Goal: Task Accomplishment & Management: Manage account settings

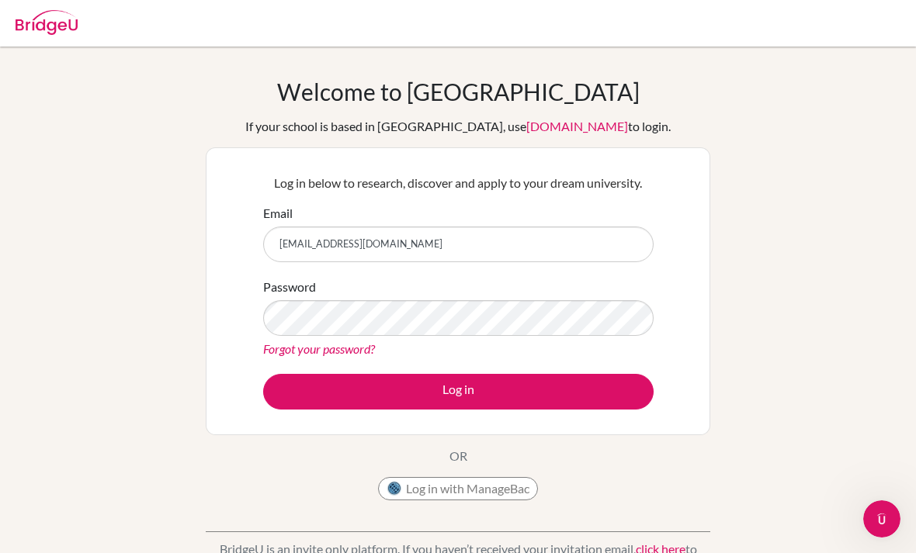
click at [458, 391] on button "Log in" at bounding box center [458, 392] width 390 height 36
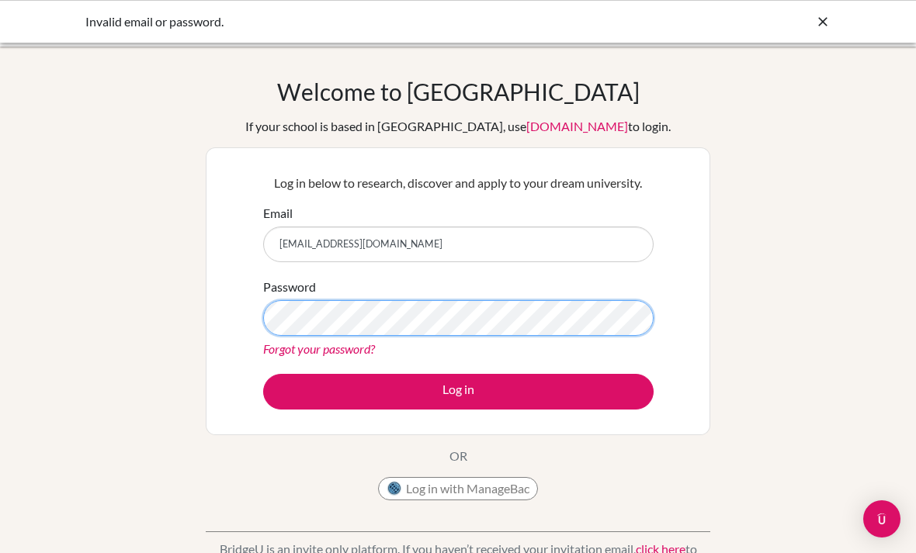
click at [458, 391] on button "Log in" at bounding box center [458, 392] width 390 height 36
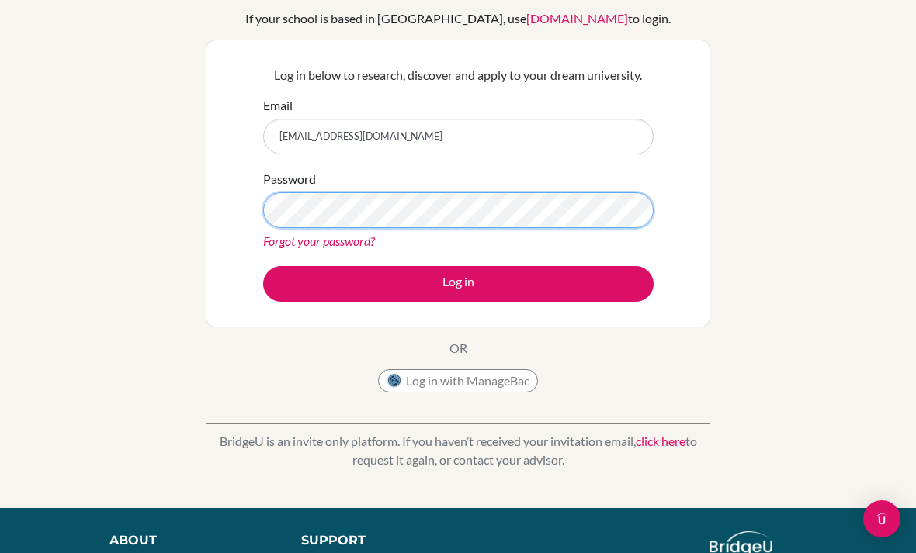
scroll to position [107, 0]
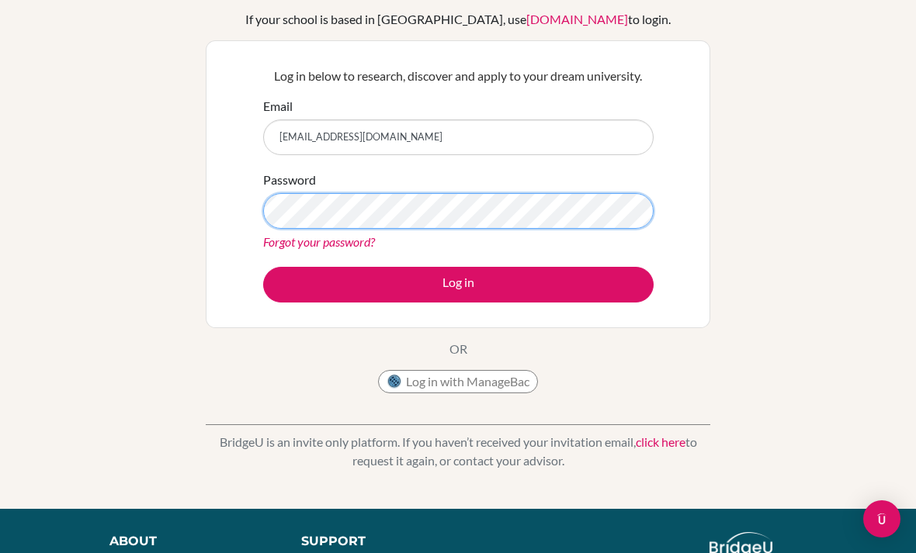
click at [458, 283] on button "Log in" at bounding box center [458, 285] width 390 height 36
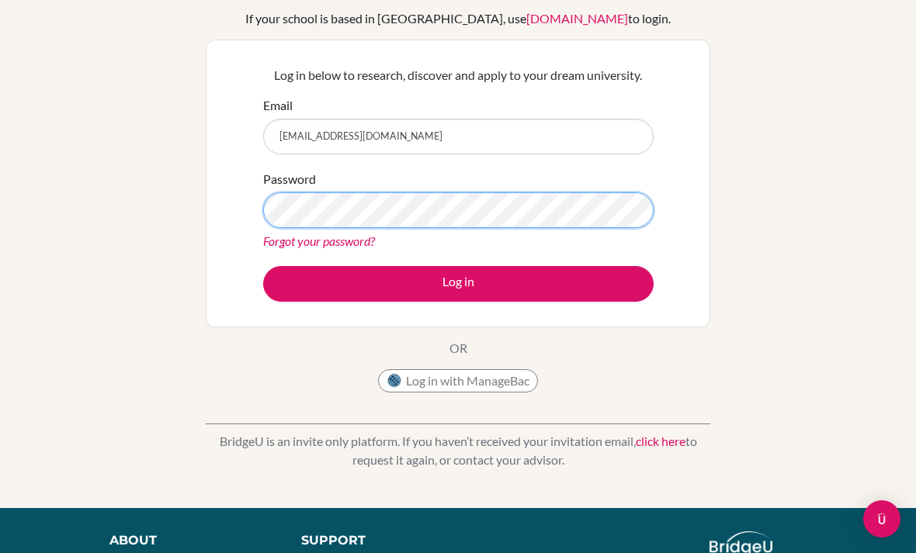
scroll to position [107, 0]
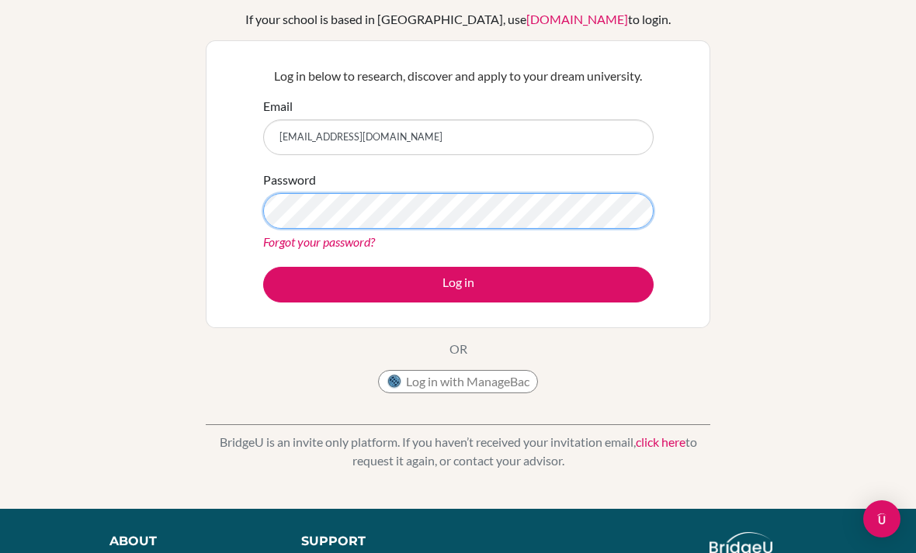
click at [458, 283] on button "Log in" at bounding box center [458, 285] width 390 height 36
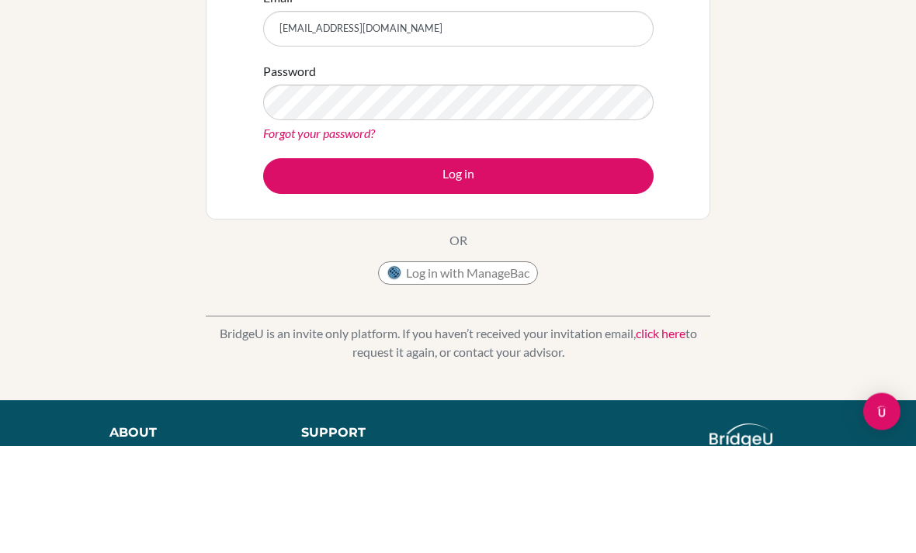
scroll to position [108, 0]
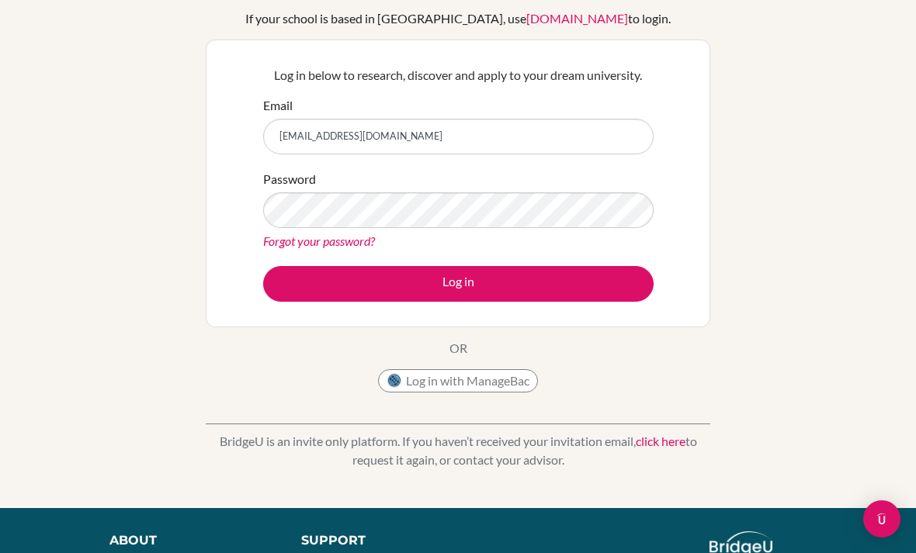
click at [358, 244] on link "Forgot your password?" at bounding box center [319, 241] width 112 height 15
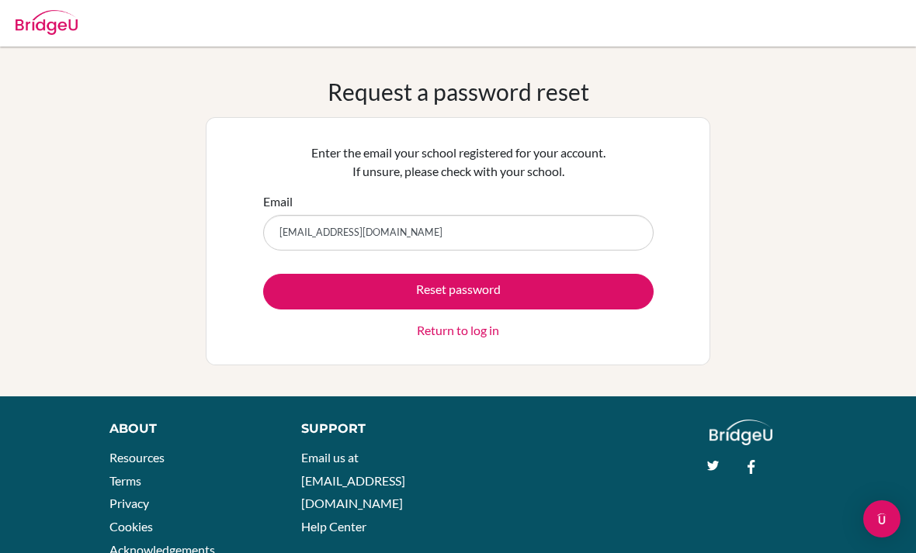
type input "[EMAIL_ADDRESS][DOMAIN_NAME]"
click at [458, 291] on button "Reset password" at bounding box center [458, 292] width 390 height 36
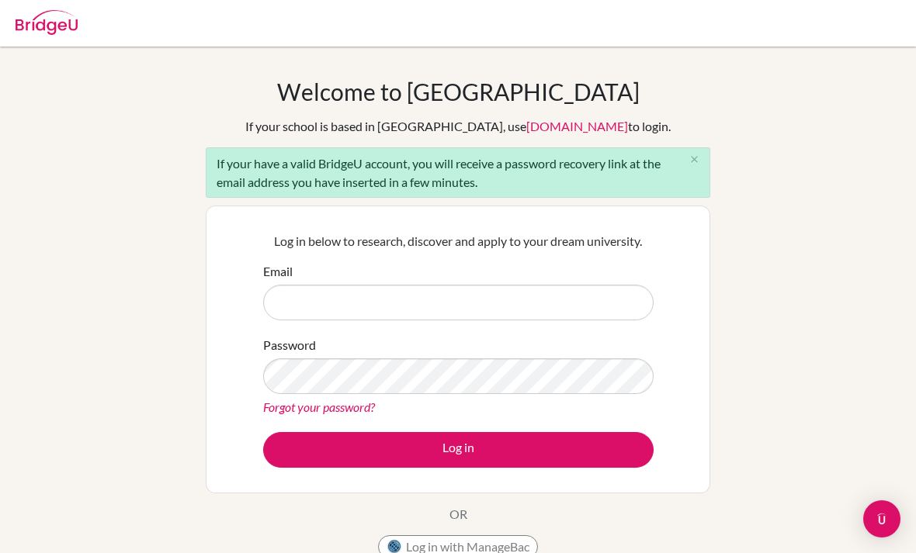
click at [475, 237] on p "Log in below to research, discover and apply to your dream university." at bounding box center [458, 241] width 390 height 19
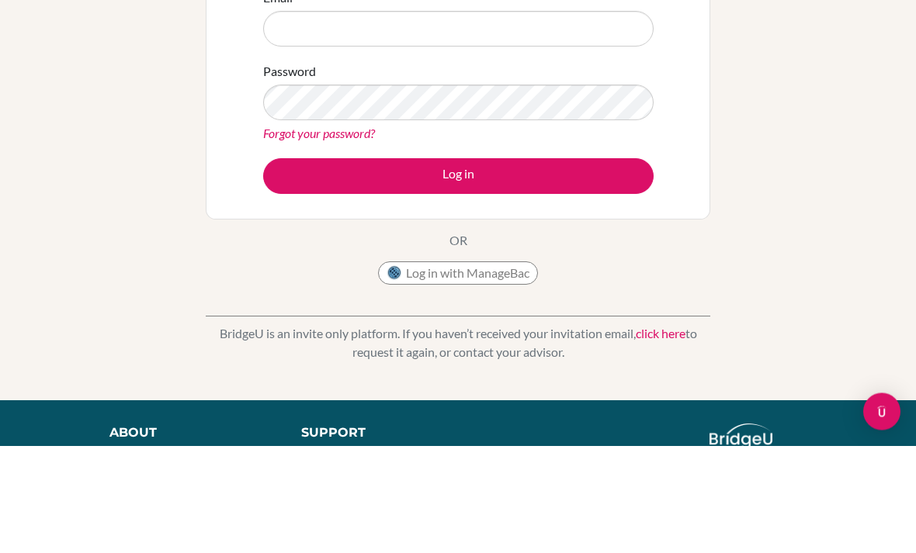
click at [717, 40] on div "Welcome to [GEOGRAPHIC_DATA] If your school is based in [GEOGRAPHIC_DATA], use …" at bounding box center [458, 223] width 916 height 507
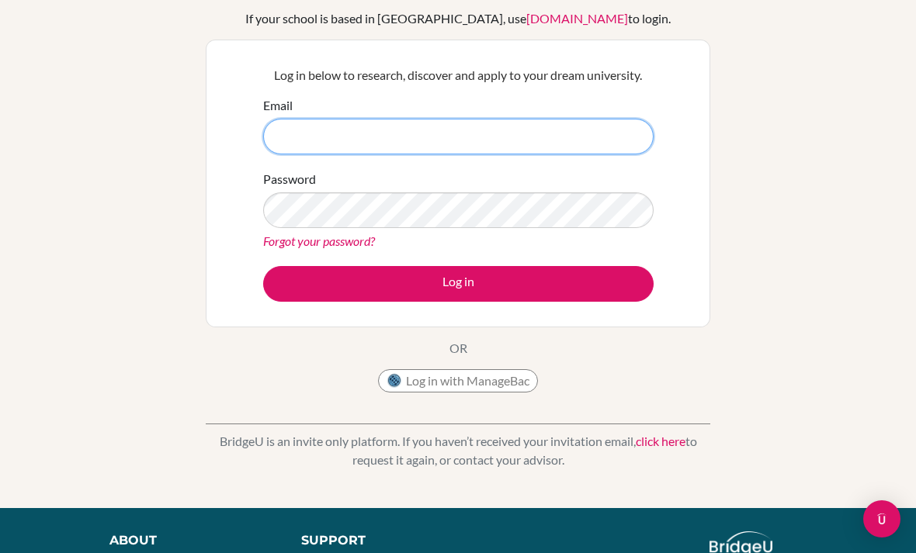
click at [362, 122] on input "Email" at bounding box center [458, 137] width 390 height 36
type input "[EMAIL_ADDRESS][DOMAIN_NAME]"
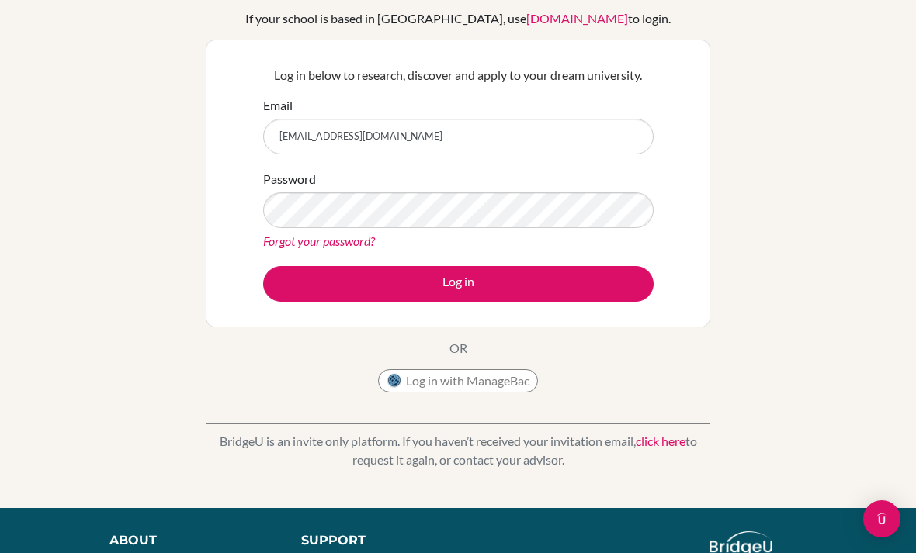
click at [303, 238] on link "Forgot your password?" at bounding box center [319, 241] width 112 height 15
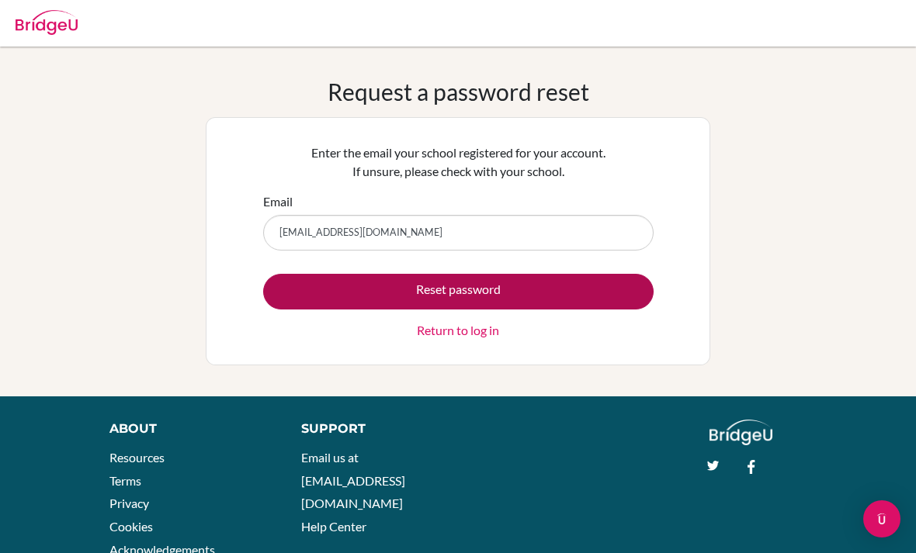
type input "rbngener@gmail.com"
click at [435, 286] on button "Reset password" at bounding box center [458, 292] width 390 height 36
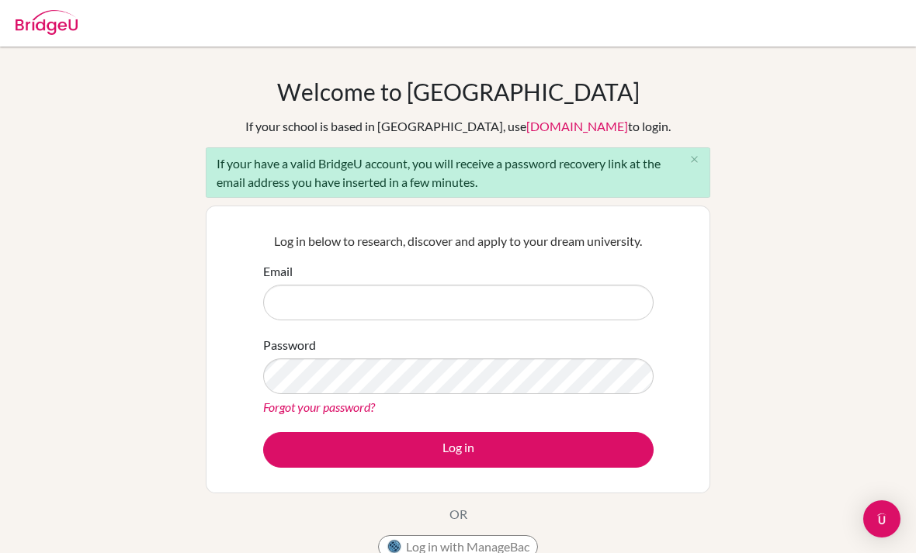
scroll to position [166, 0]
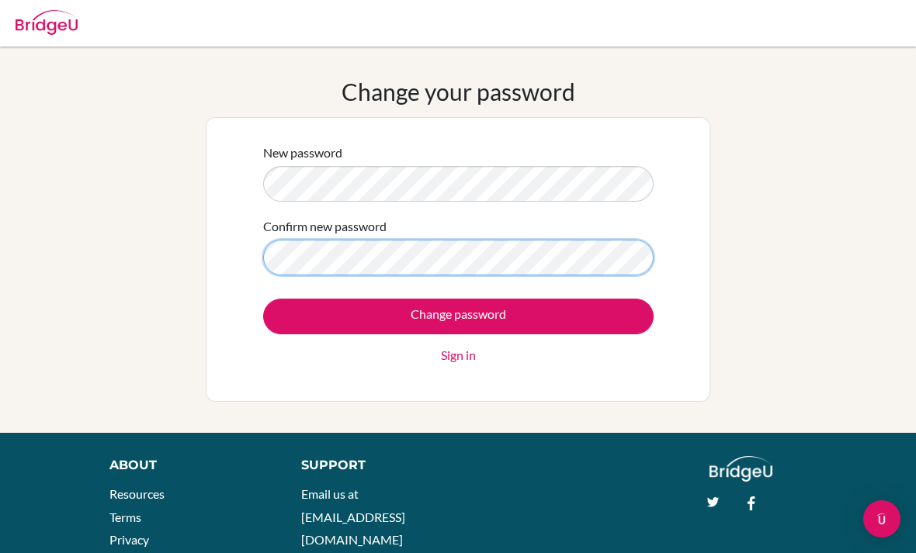
click at [458, 316] on input "Change password" at bounding box center [458, 317] width 390 height 36
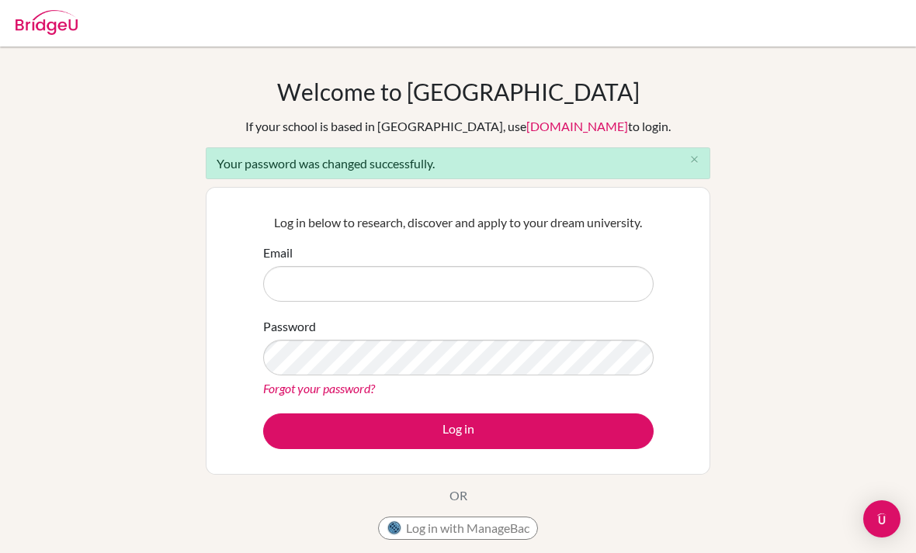
scroll to position [147, 0]
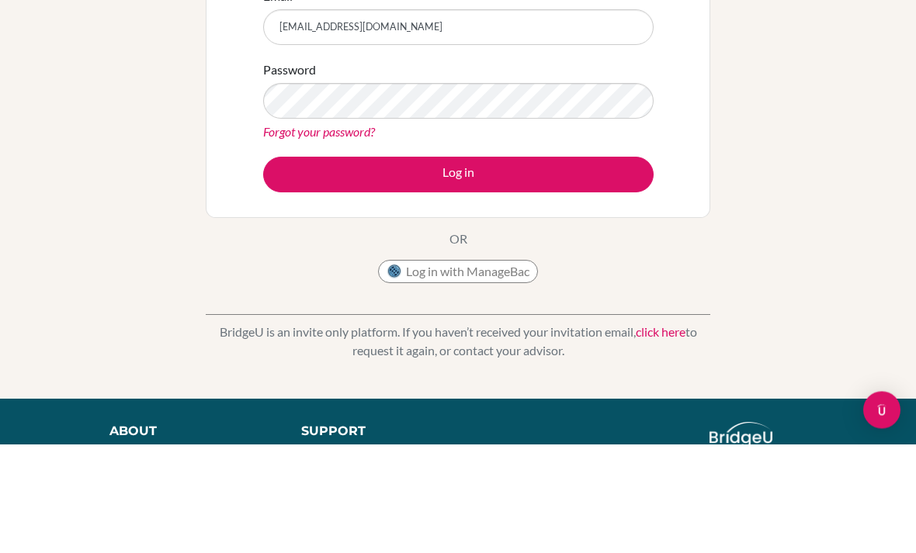
type input "[EMAIL_ADDRESS][DOMAIN_NAME]"
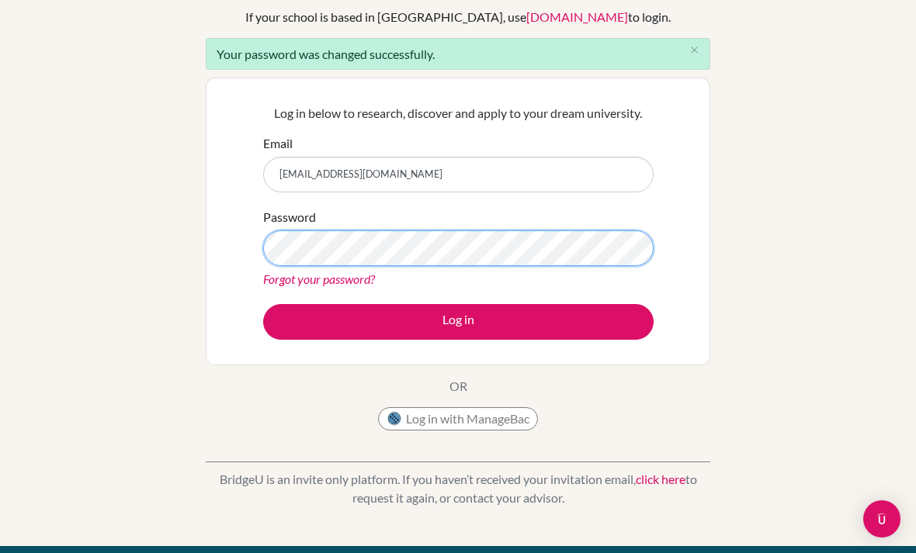
scroll to position [109, 0]
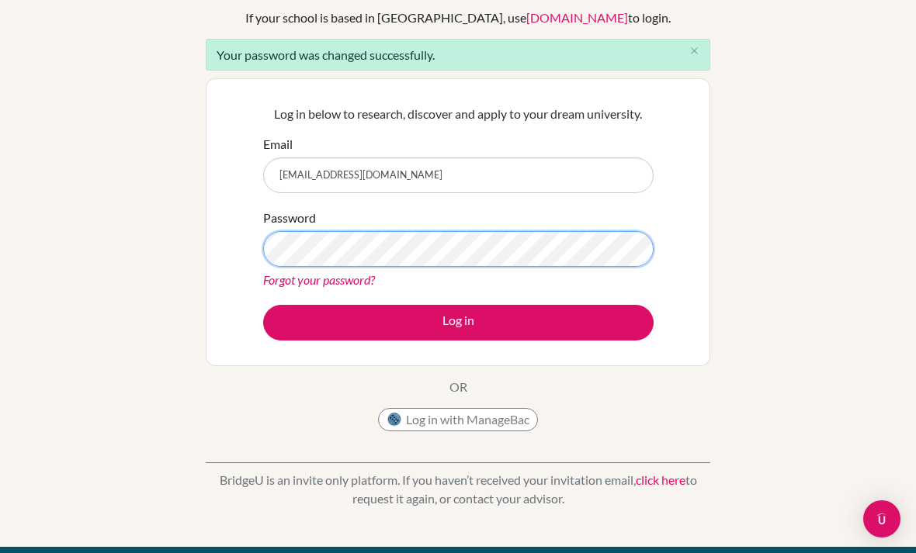
click at [458, 321] on button "Log in" at bounding box center [458, 323] width 390 height 36
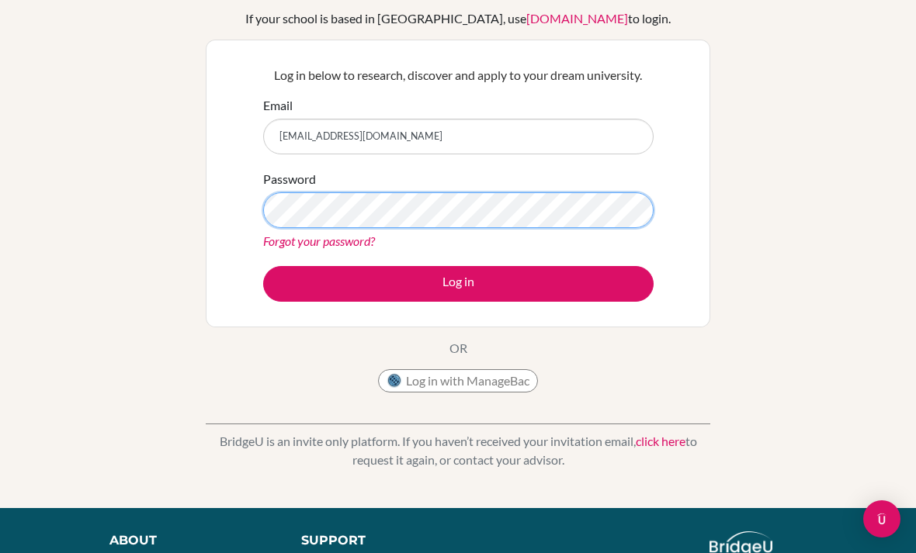
scroll to position [107, 0]
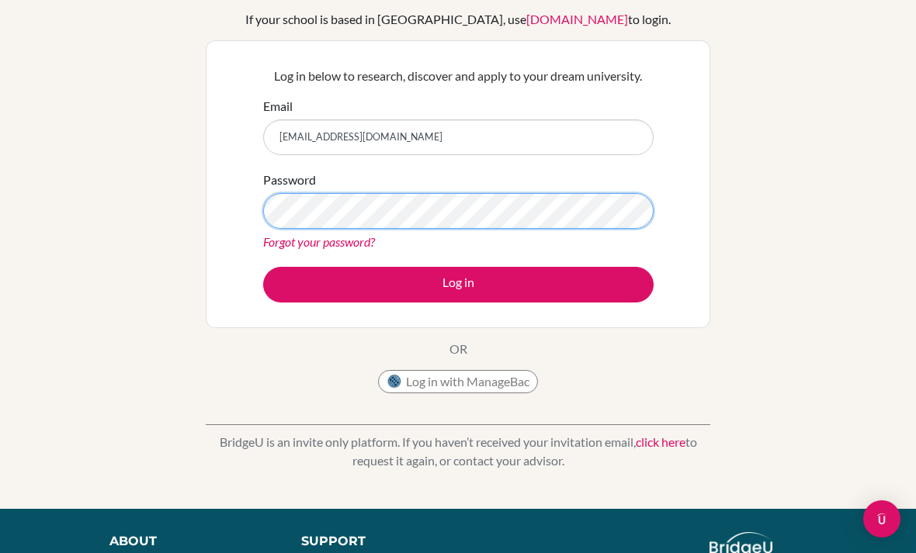
click at [458, 283] on button "Log in" at bounding box center [458, 285] width 390 height 36
